Goal: Find specific page/section: Find specific page/section

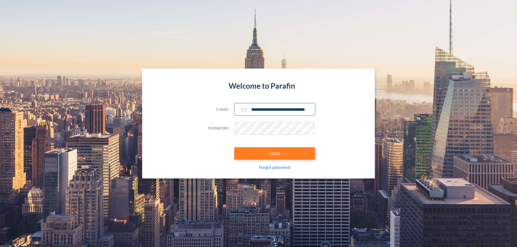
type input "**********"
click at [274, 154] on button "LOGIN" at bounding box center [274, 153] width 81 height 12
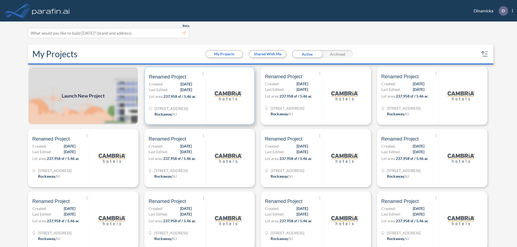
scroll to position [1, 0]
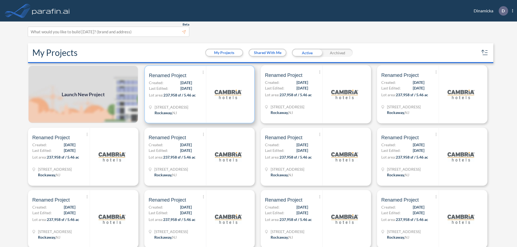
click at [198, 94] on p "Lot area: 237,958 sf / 5.46 ac" at bounding box center [177, 96] width 57 height 8
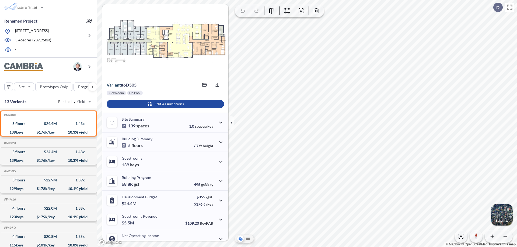
scroll to position [27, 0]
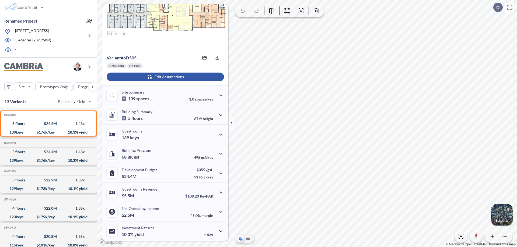
click at [164, 77] on div "button" at bounding box center [165, 77] width 117 height 9
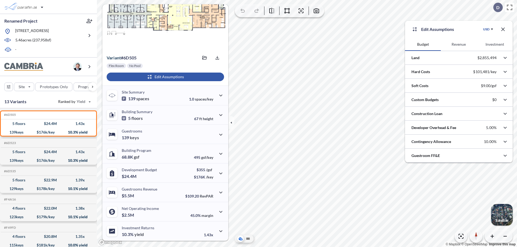
click at [458, 44] on button "Revenue" at bounding box center [459, 44] width 36 height 13
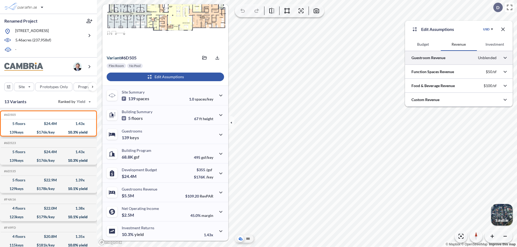
click at [459, 58] on div at bounding box center [459, 58] width 108 height 14
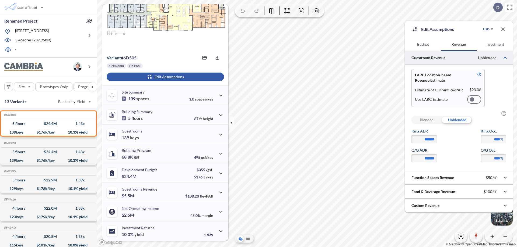
click at [474, 100] on div at bounding box center [474, 99] width 14 height 9
